Goal: Navigation & Orientation: Go to known website

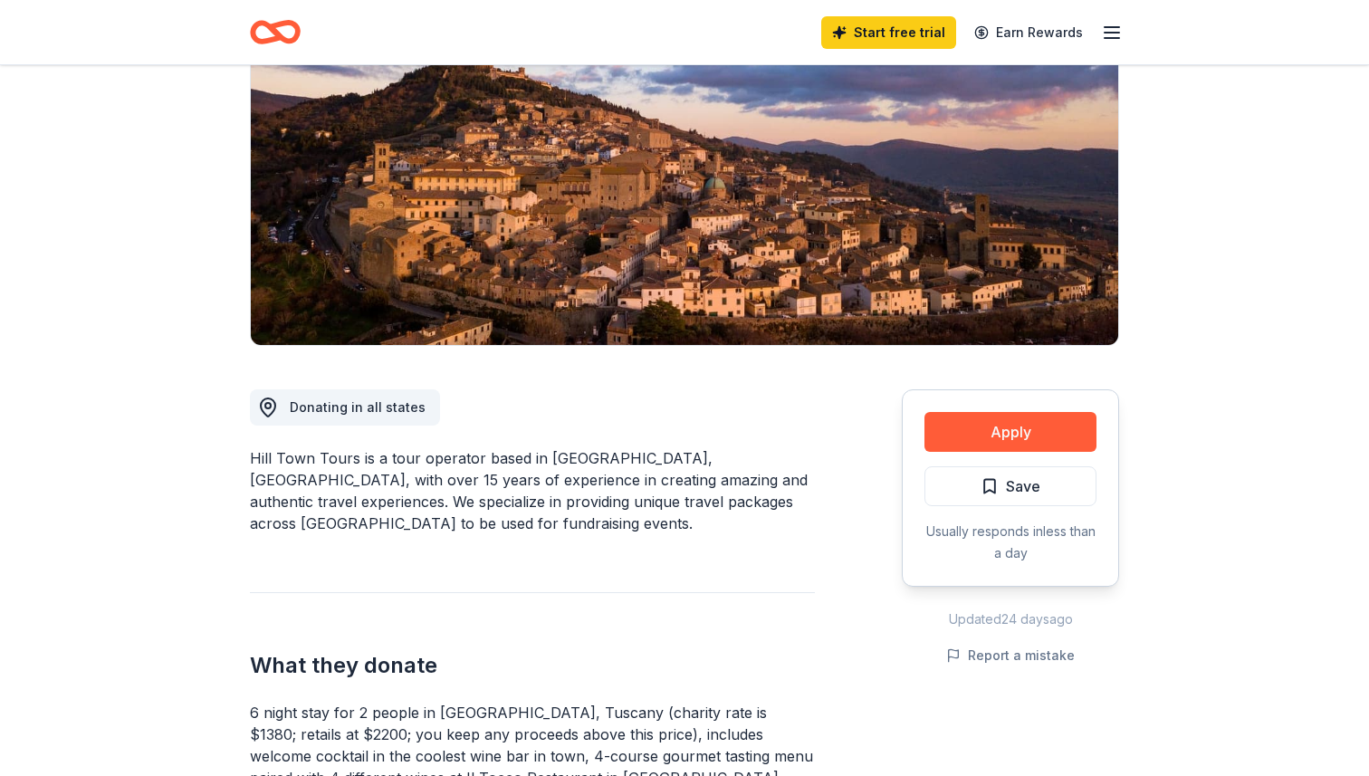
scroll to position [202, 0]
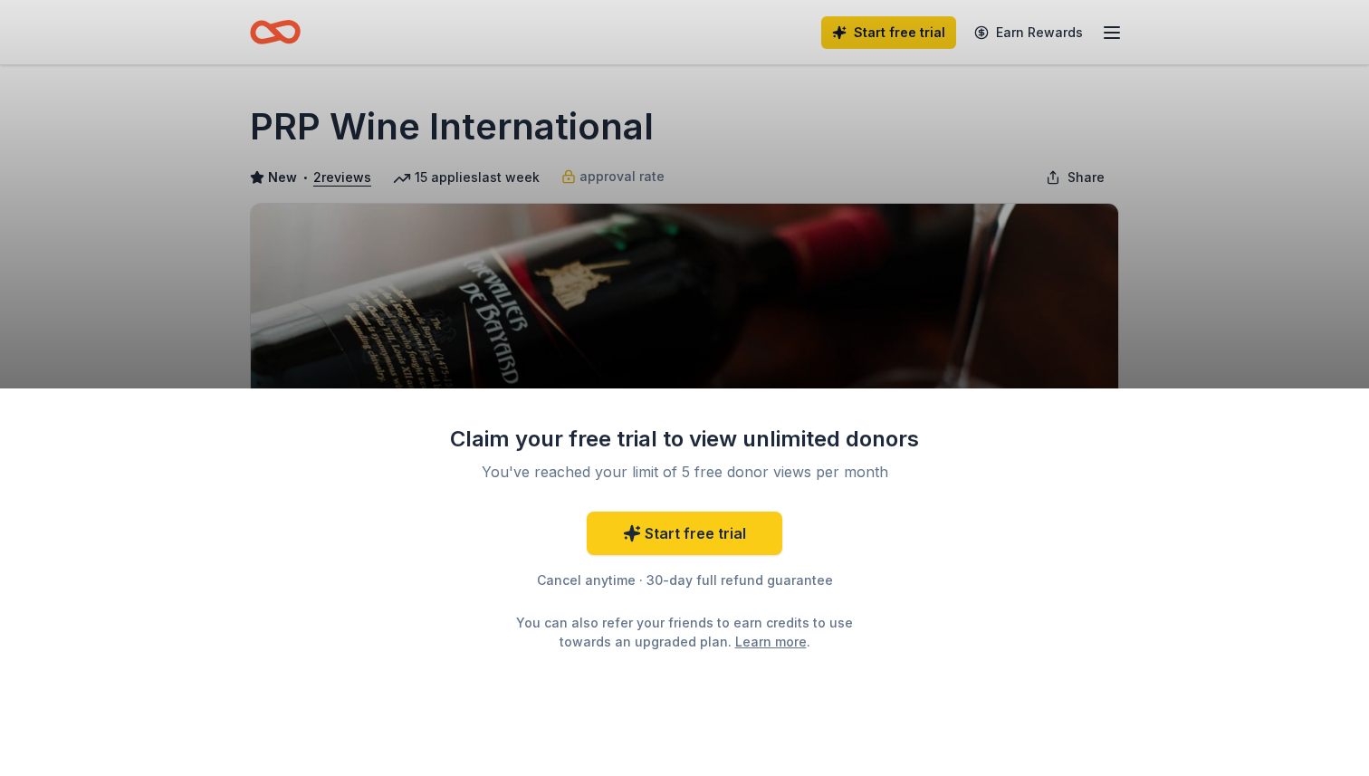
click at [1222, 246] on div "Claim your free trial to view unlimited donors You've reached your limit of 5 f…" at bounding box center [684, 388] width 1369 height 776
